Goal: Task Accomplishment & Management: Use online tool/utility

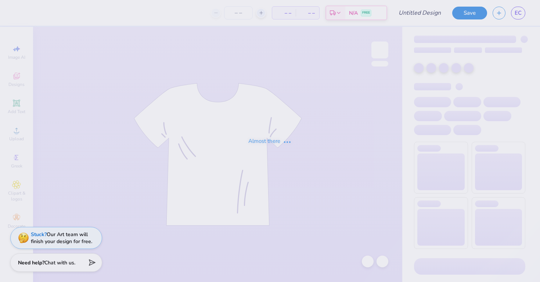
type input "Guys day merch"
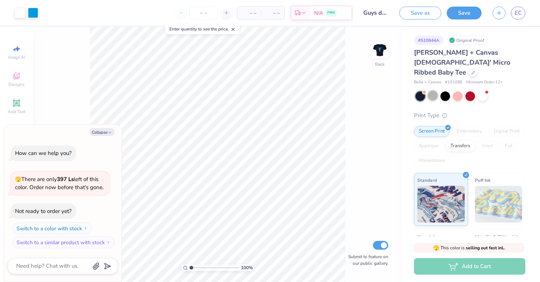
click at [432, 91] on div at bounding box center [433, 96] width 10 height 10
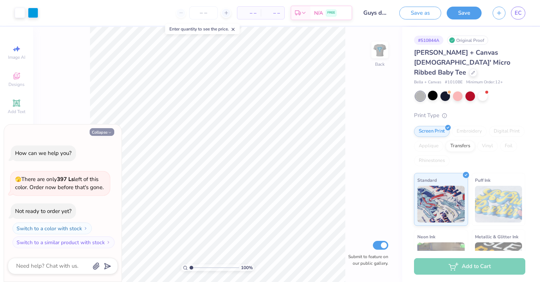
click at [111, 135] on icon "button" at bounding box center [110, 132] width 4 height 4
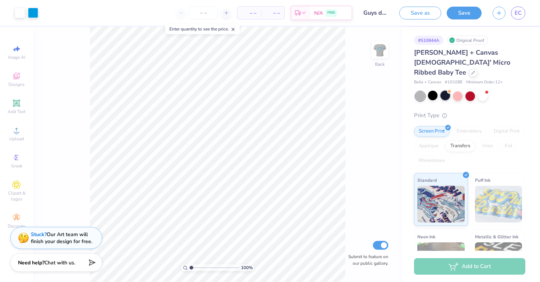
click at [447, 91] on div at bounding box center [445, 96] width 10 height 10
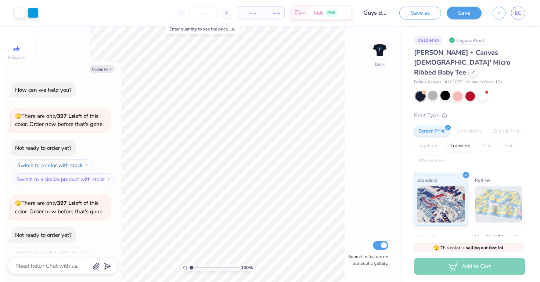
scroll to position [24, 0]
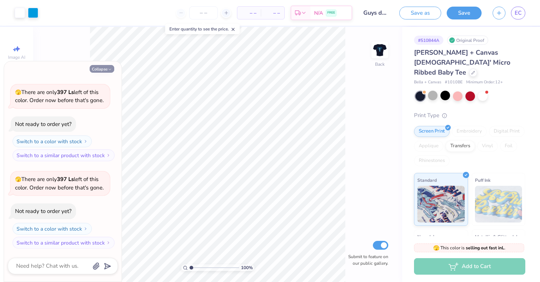
click at [107, 70] on button "Collapse" at bounding box center [102, 69] width 25 height 8
type textarea "x"
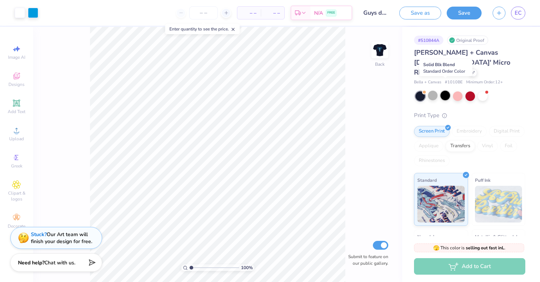
click at [440, 91] on div at bounding box center [445, 96] width 10 height 10
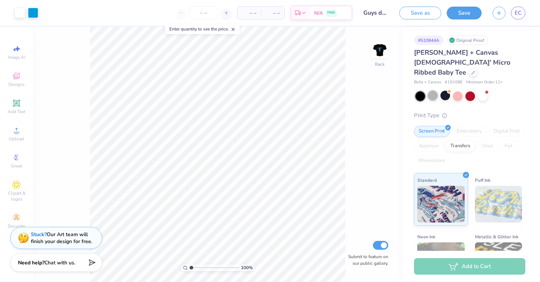
click at [432, 91] on div at bounding box center [433, 96] width 10 height 10
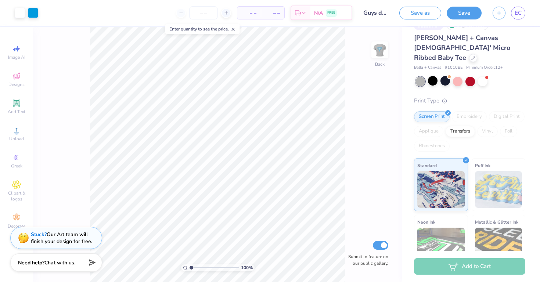
scroll to position [14, 0]
click at [382, 50] on img at bounding box center [379, 49] width 29 height 29
